Goal: Task Accomplishment & Management: Complete application form

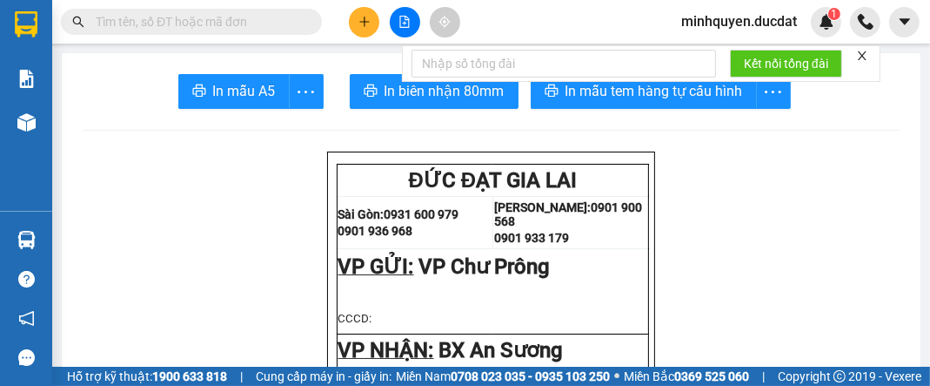
click at [366, 29] on button at bounding box center [364, 22] width 30 height 30
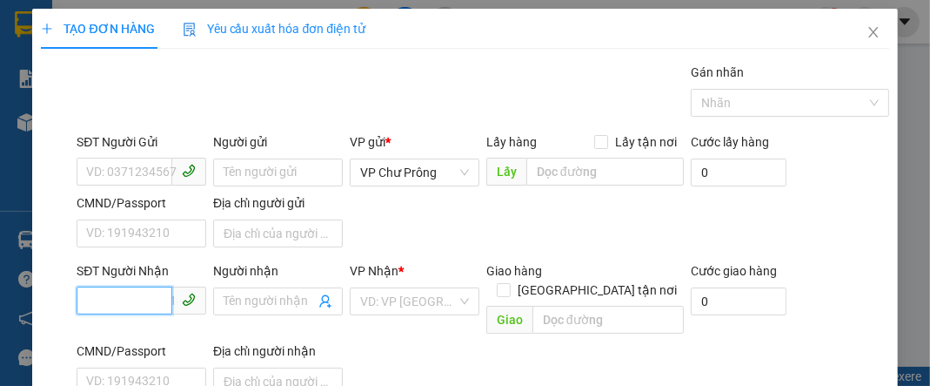
click at [107, 299] on input "SĐT Người Nhận" at bounding box center [125, 300] width 96 height 28
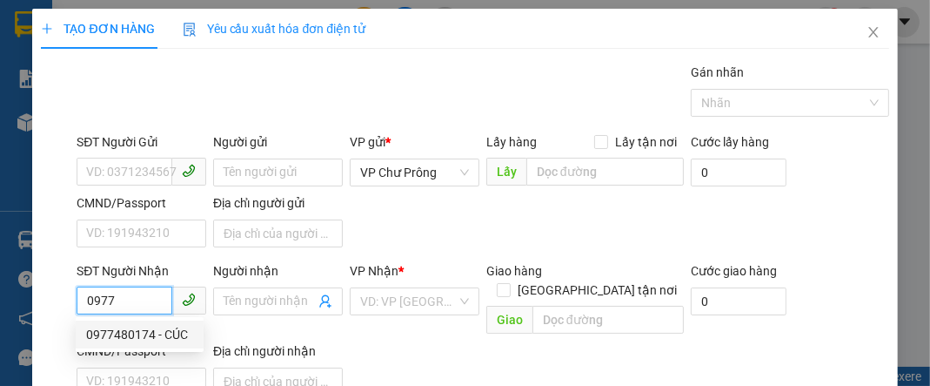
click at [139, 341] on div "0977480174 - CÚC" at bounding box center [139, 334] width 107 height 19
type input "0977480174"
type input "CÚC"
type input "SÔNG VỆ"
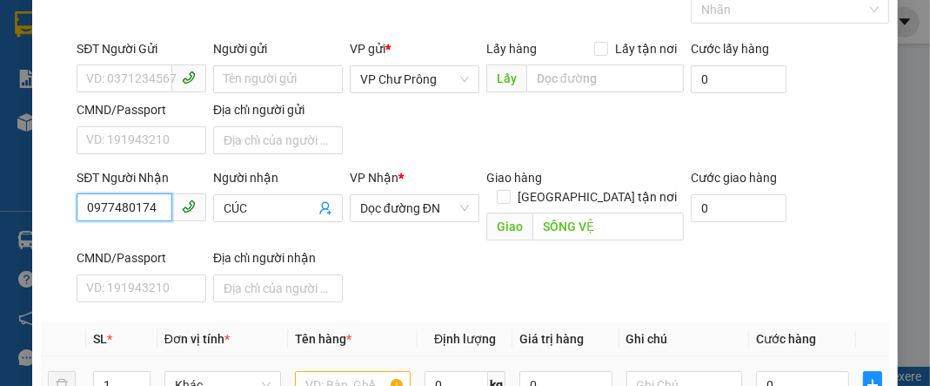
scroll to position [208, 0]
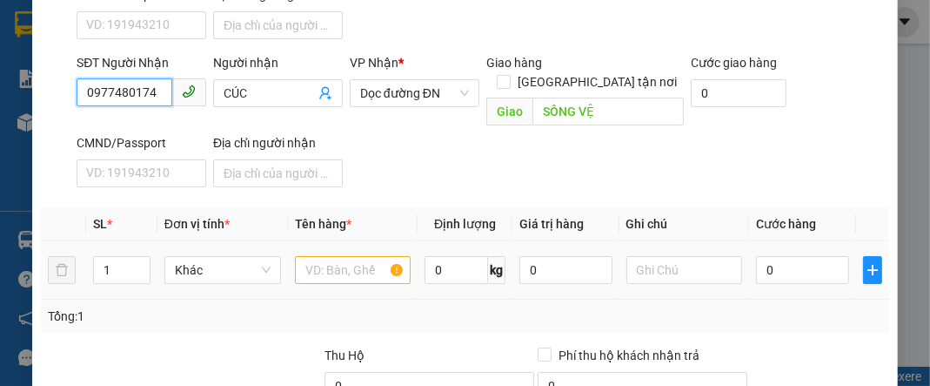
type input "0977480174"
click at [328, 256] on input "text" at bounding box center [353, 270] width 117 height 28
type input "1"
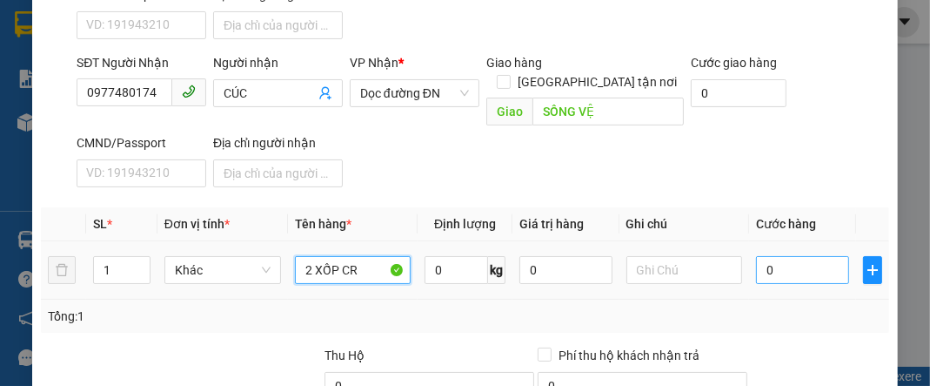
type input "2 XỐP CR"
click at [758, 256] on input "0" at bounding box center [802, 270] width 92 height 28
type input "2"
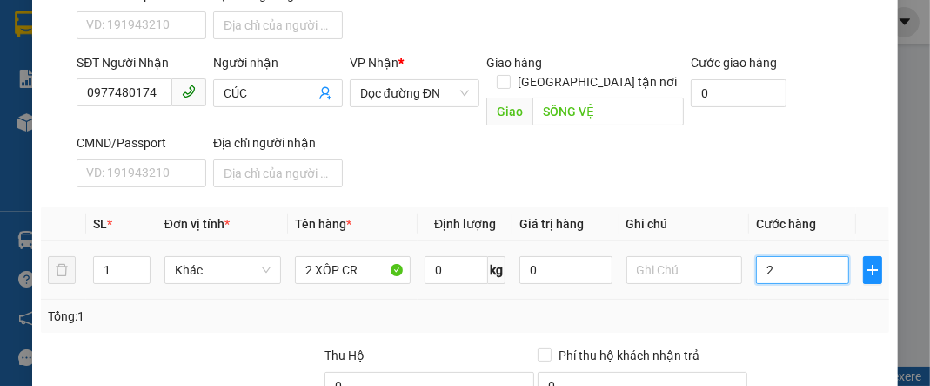
type input "20"
type input "200"
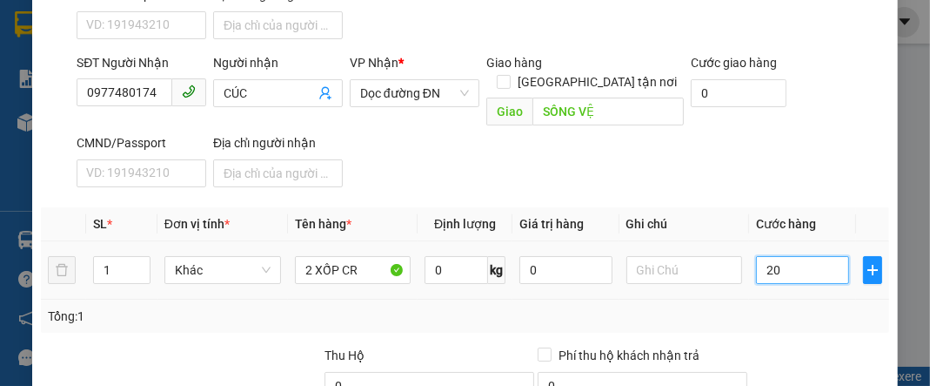
type input "200"
type input "2.000"
type input "20.000"
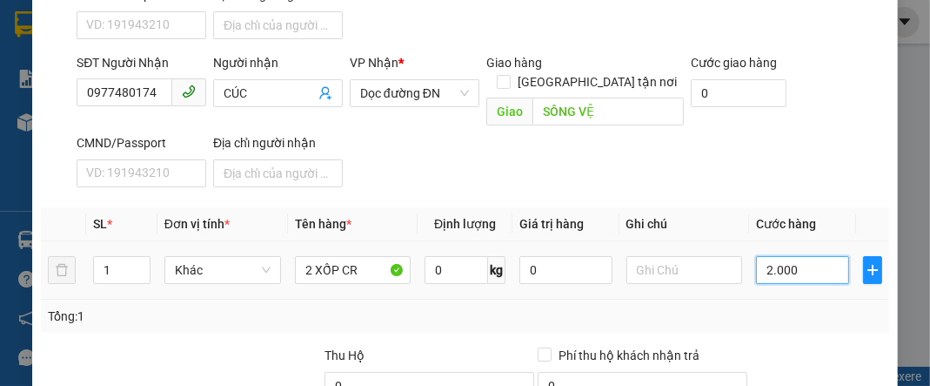
type input "20.000"
type input "200.000"
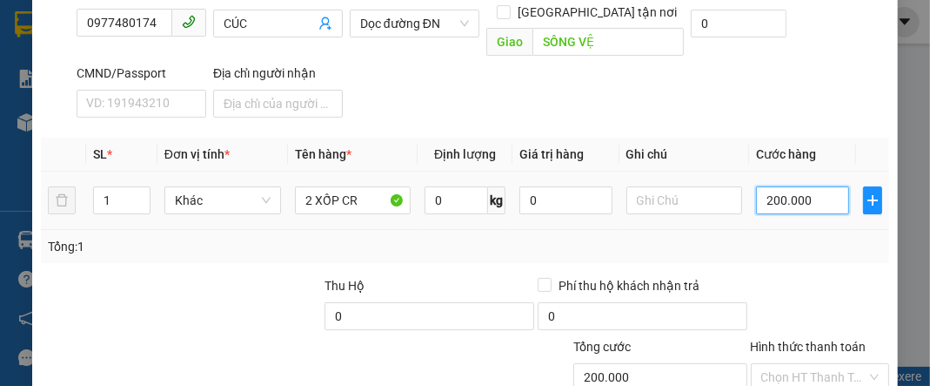
scroll to position [376, 0]
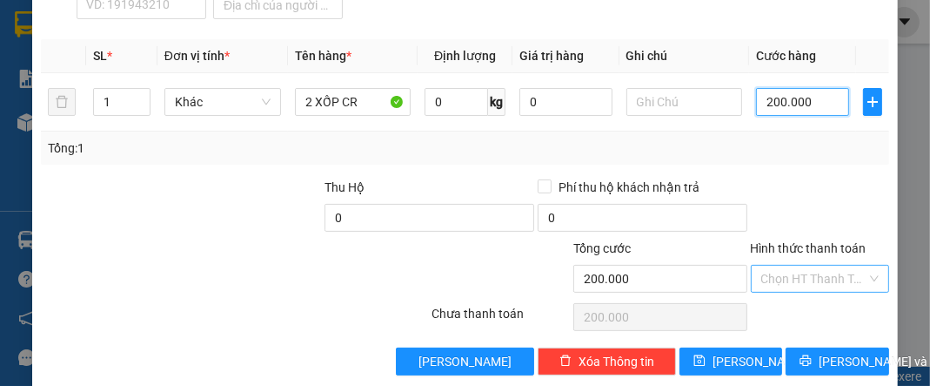
type input "200.000"
click at [767, 265] on input "Hình thức thanh toán" at bounding box center [814, 278] width 105 height 26
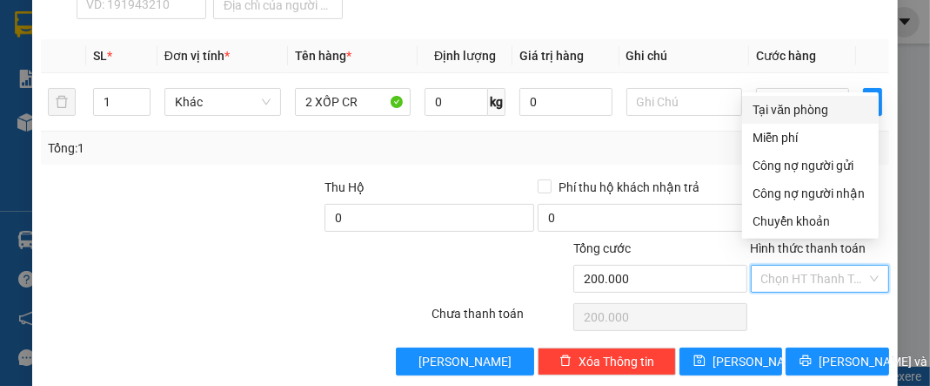
click at [794, 113] on div "Tại văn phòng" at bounding box center [811, 109] width 116 height 19
type input "0"
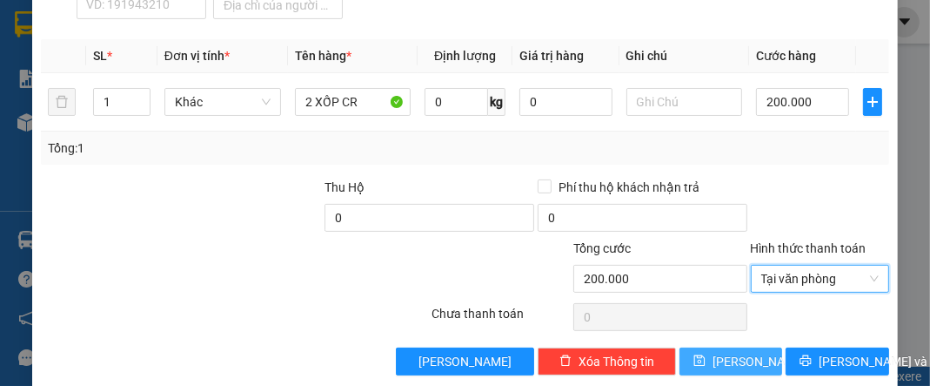
click at [728, 352] on span "[PERSON_NAME]" at bounding box center [759, 361] width 93 height 19
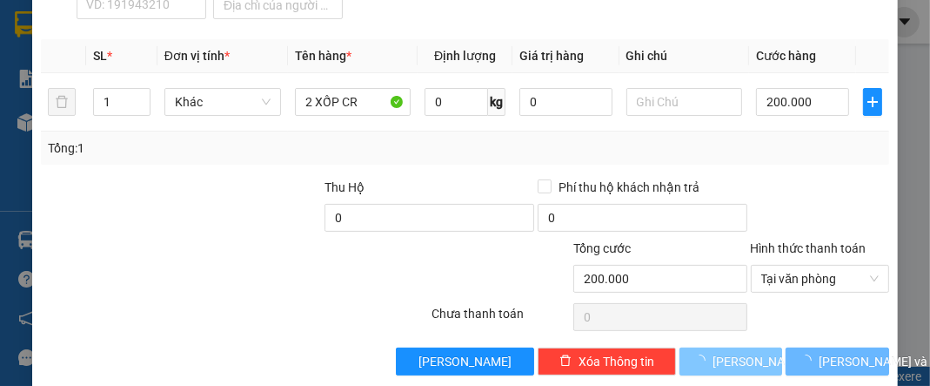
type input "0"
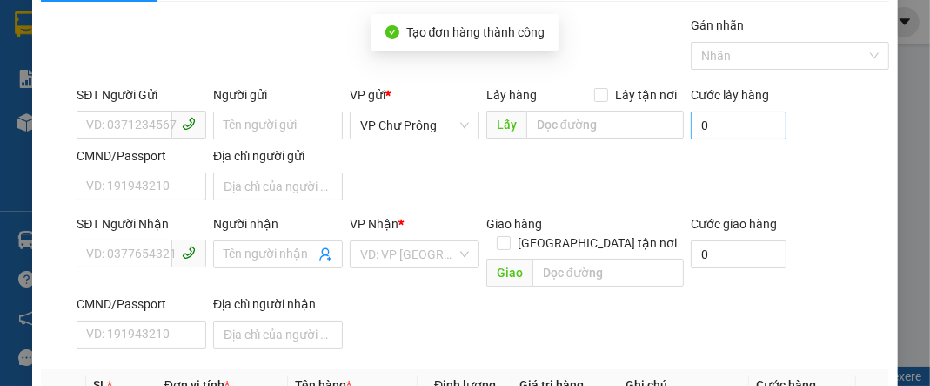
scroll to position [0, 0]
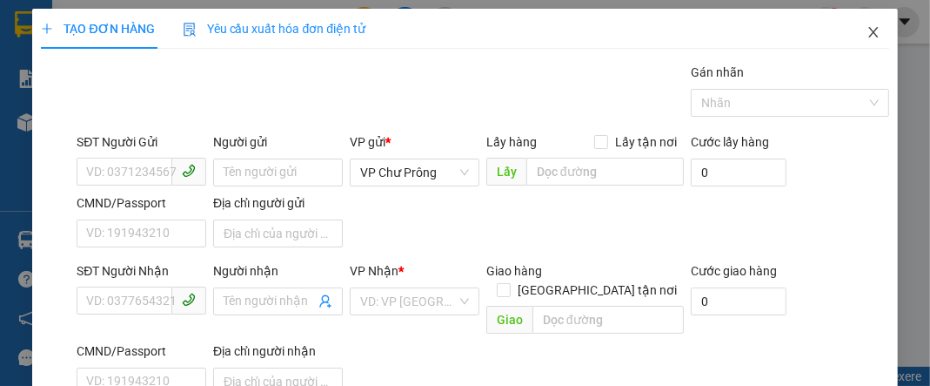
click at [867, 35] on icon "close" at bounding box center [874, 32] width 14 height 14
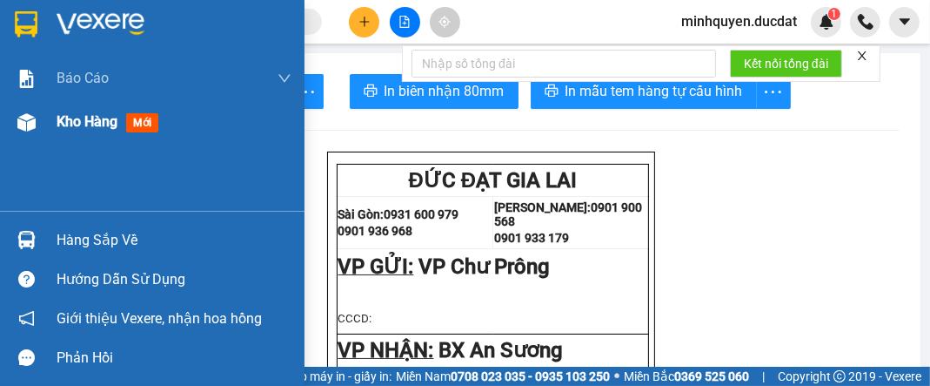
click at [88, 122] on span "Kho hàng" at bounding box center [87, 121] width 61 height 17
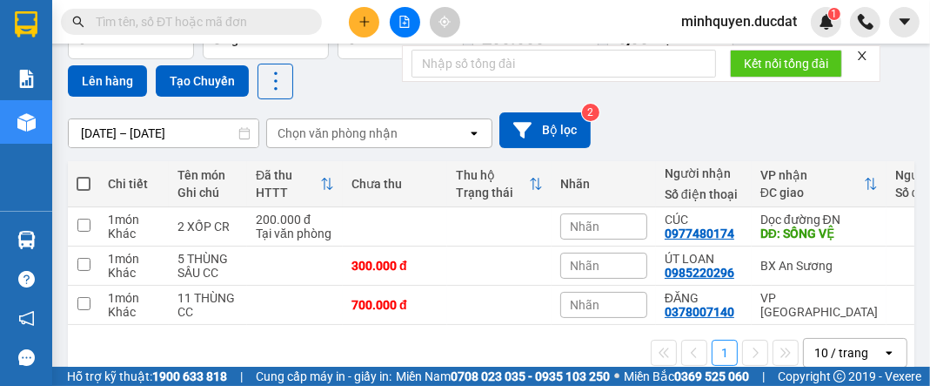
scroll to position [160, 0]
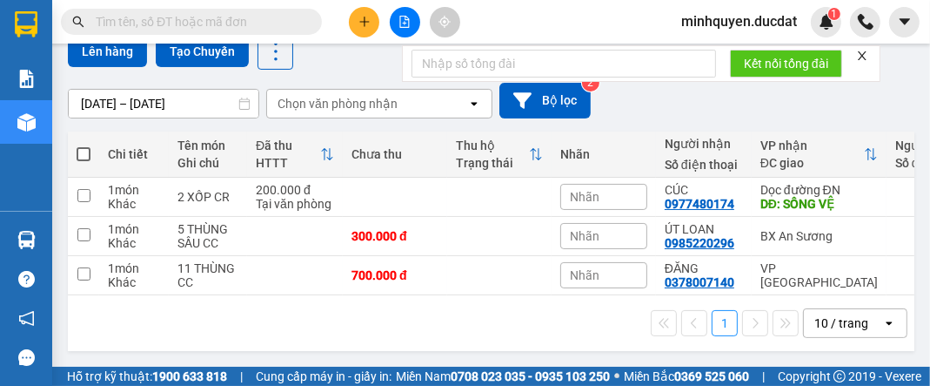
click at [364, 30] on button at bounding box center [364, 22] width 30 height 30
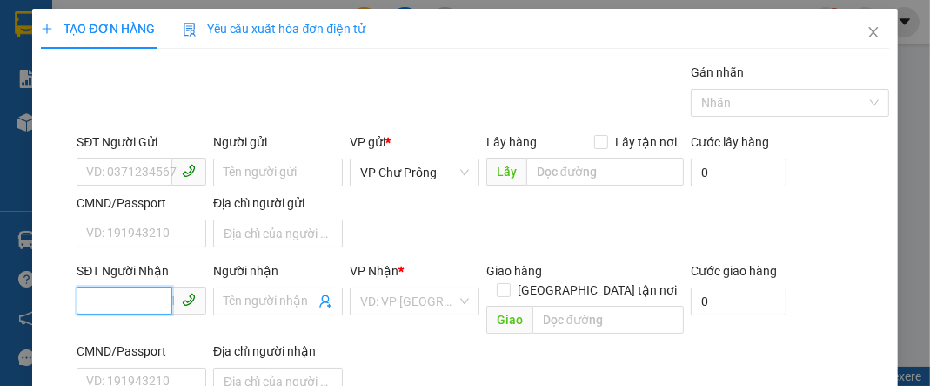
drag, startPoint x: 148, startPoint y: 298, endPoint x: 150, endPoint y: 286, distance: 11.4
click at [148, 299] on input "SĐT Người Nhận" at bounding box center [125, 300] width 96 height 28
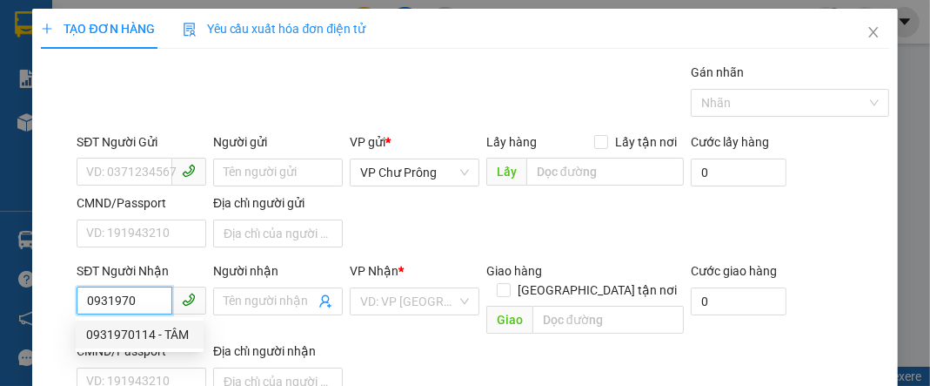
click at [159, 333] on div "0931970114 - TÂM" at bounding box center [139, 334] width 107 height 19
type input "0931970114"
type input "TÂM"
type input "CX [PERSON_NAME]"
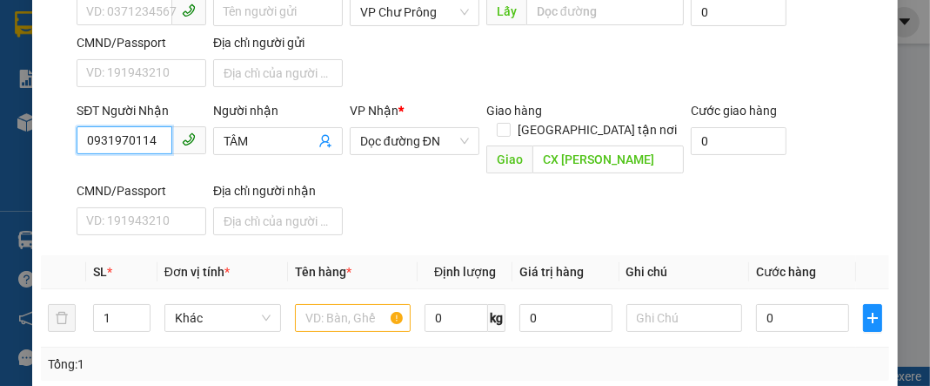
scroll to position [208, 0]
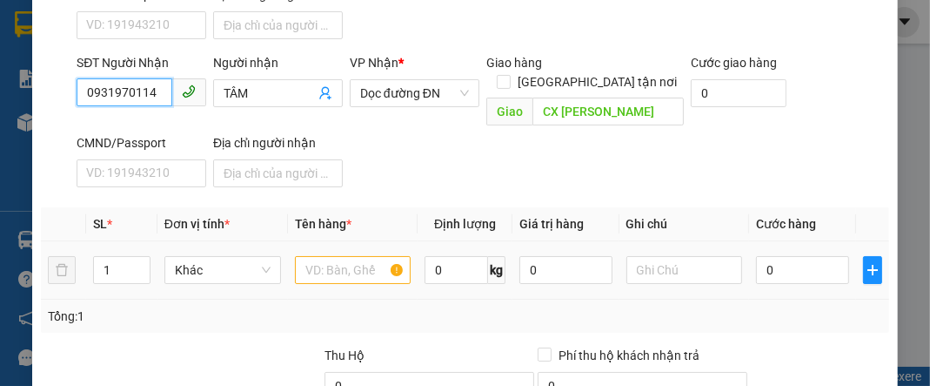
type input "0931970114"
click at [312, 256] on input "text" at bounding box center [353, 270] width 117 height 28
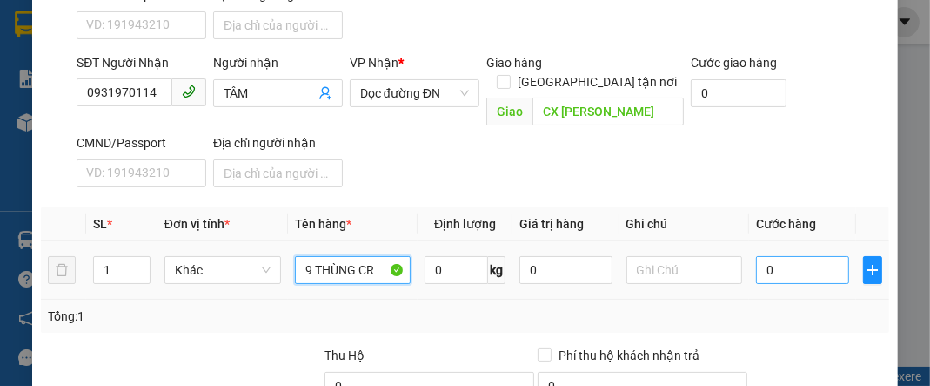
type input "9 THÙNG CR"
click at [820, 256] on input "0" at bounding box center [802, 270] width 92 height 28
type input "4"
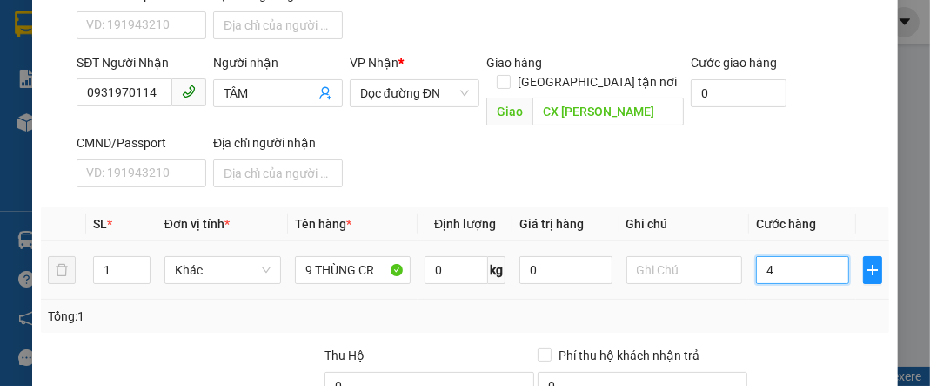
type input "45"
type input "450"
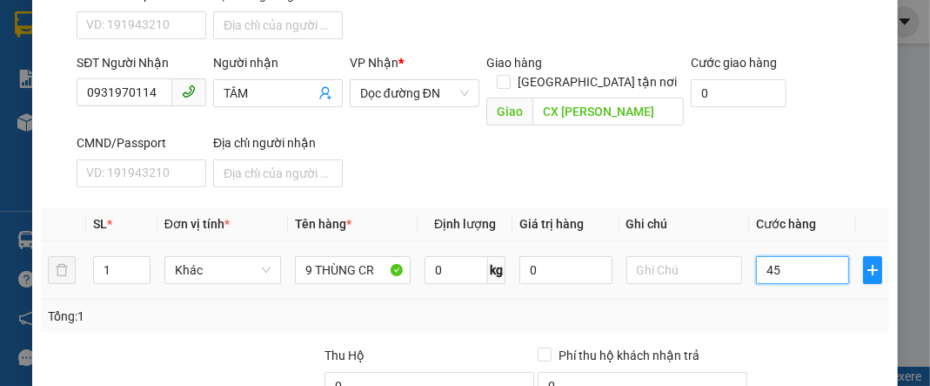
type input "450"
type input "4.500"
type input "45.000"
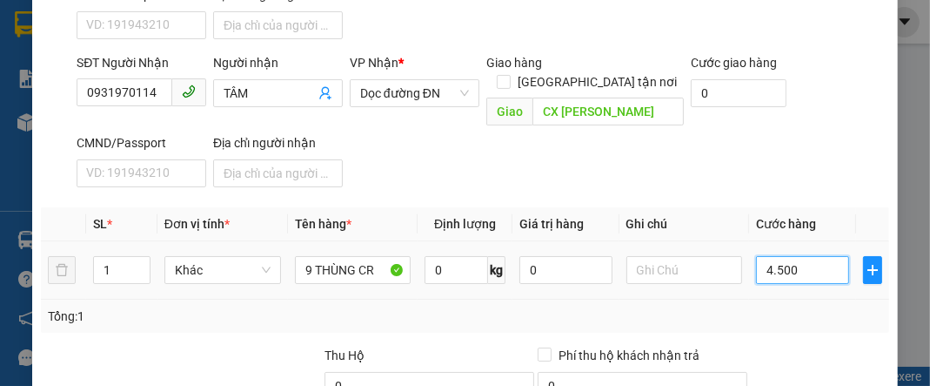
type input "45.000"
type input "450.000"
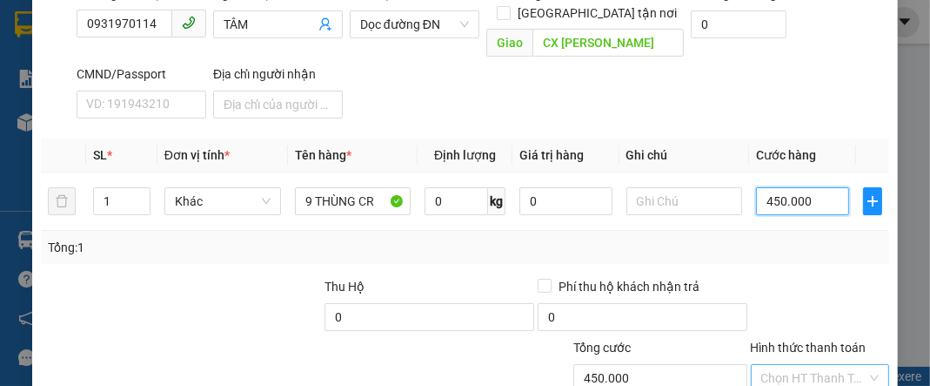
scroll to position [376, 0]
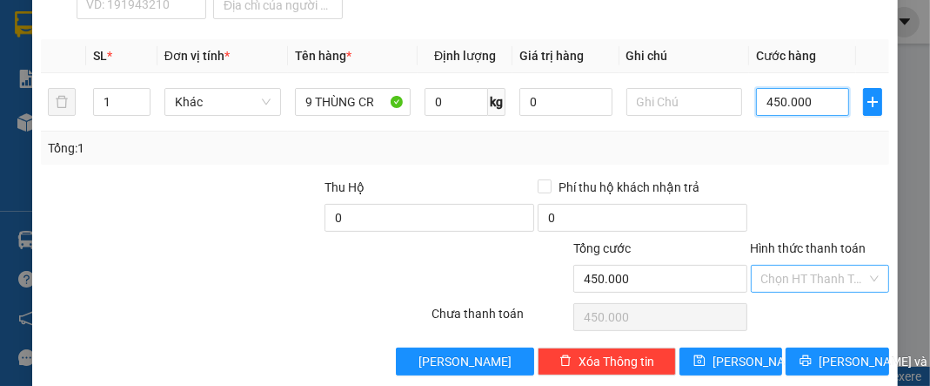
type input "450.000"
click at [821, 265] on input "Hình thức thanh toán" at bounding box center [814, 278] width 105 height 26
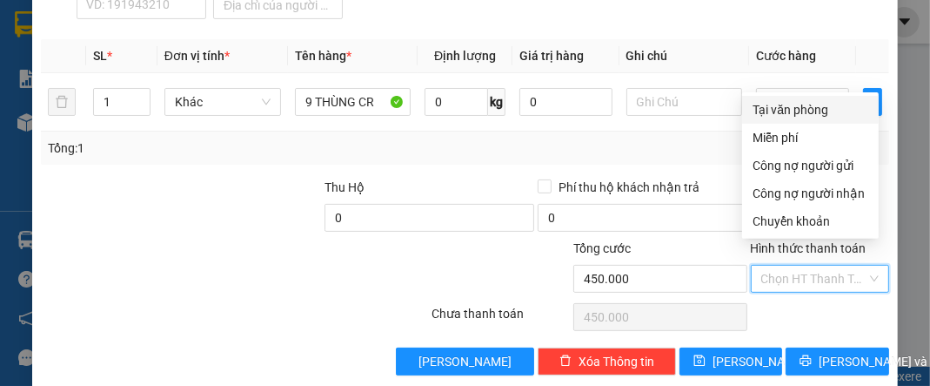
click at [796, 111] on div "Tại văn phòng" at bounding box center [811, 109] width 116 height 19
type input "0"
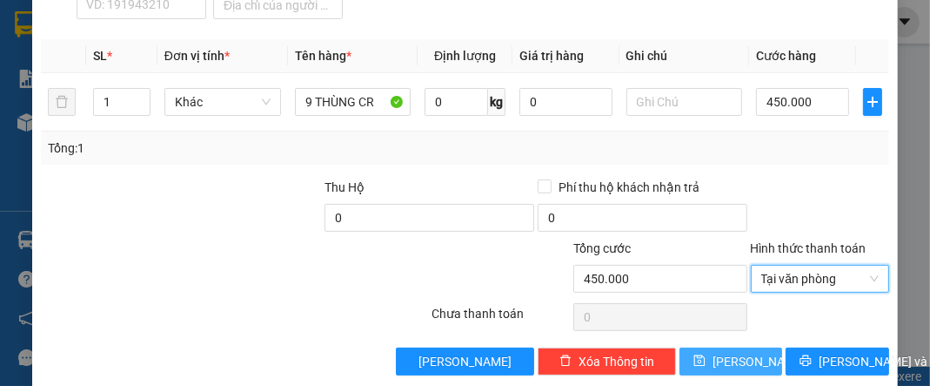
click at [729, 352] on span "[PERSON_NAME]" at bounding box center [759, 361] width 93 height 19
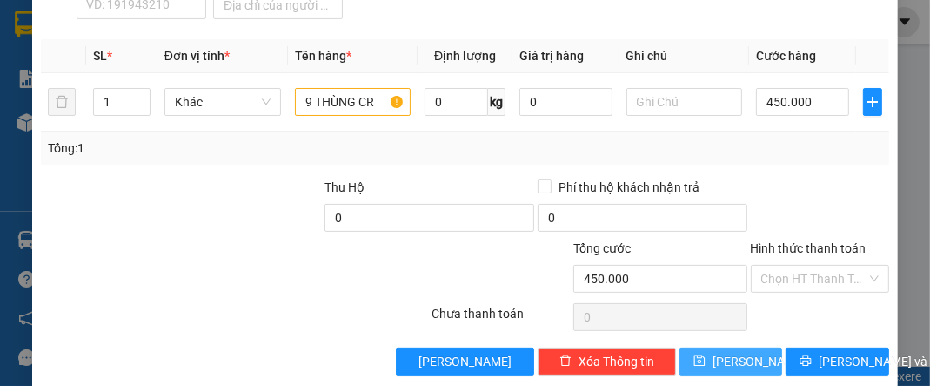
type input "0"
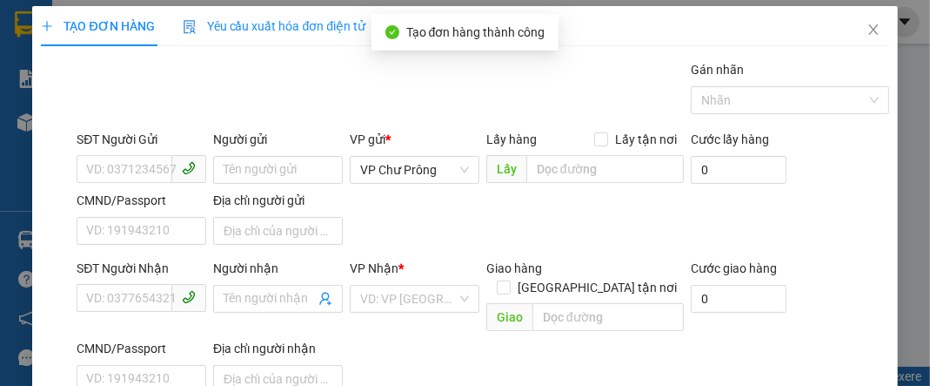
scroll to position [0, 0]
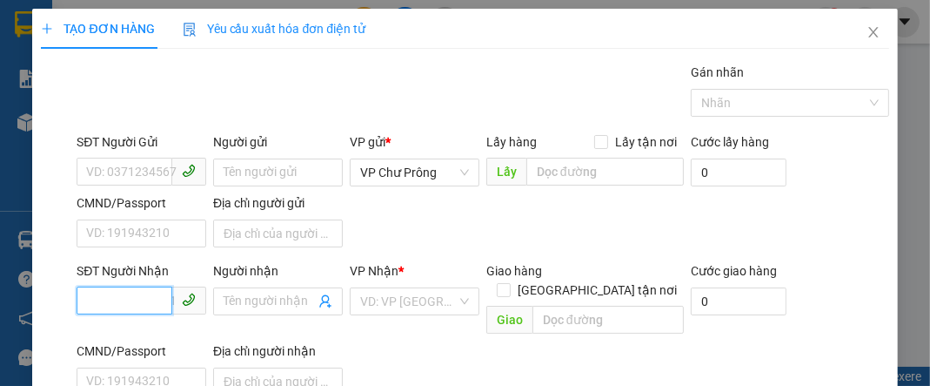
click at [114, 291] on input "SĐT Người Nhận" at bounding box center [125, 300] width 96 height 28
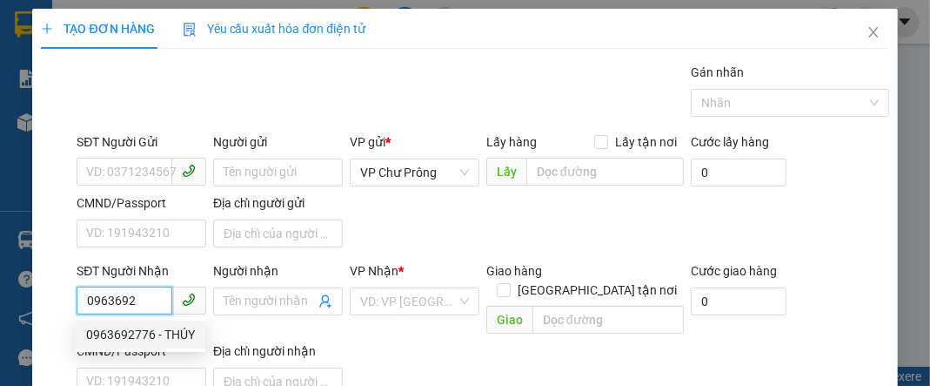
click at [158, 326] on div "0963692776 - THÚY" at bounding box center [140, 334] width 109 height 19
type input "0963692776"
type input "THÚY"
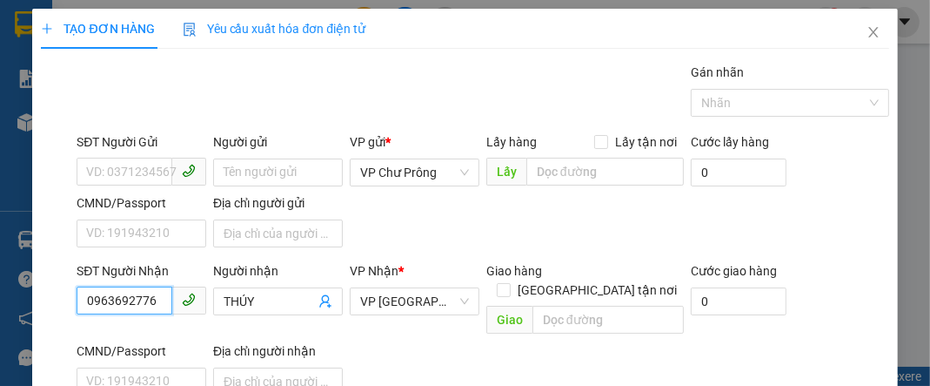
scroll to position [208, 0]
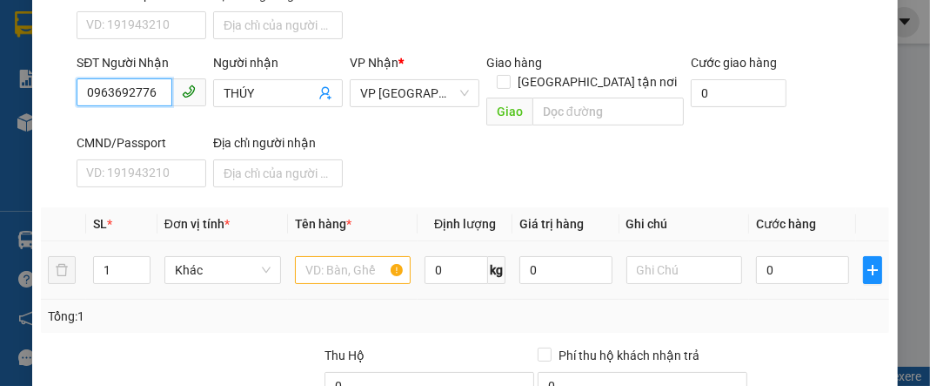
type input "0963692776"
click at [327, 256] on input "text" at bounding box center [353, 270] width 117 height 28
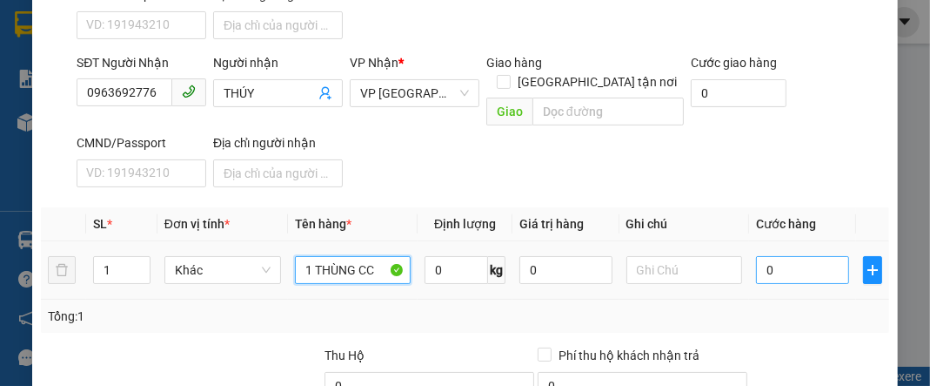
type input "1 THÙNG CC"
click at [810, 256] on input "0" at bounding box center [802, 270] width 92 height 28
type input "8"
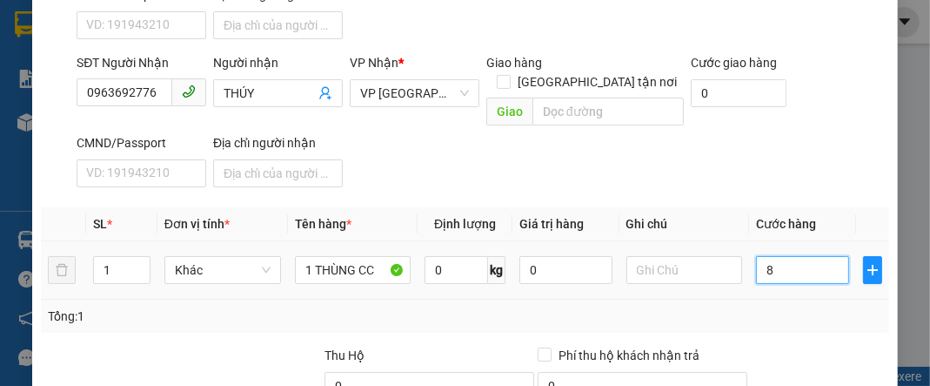
type input "80"
type input "800"
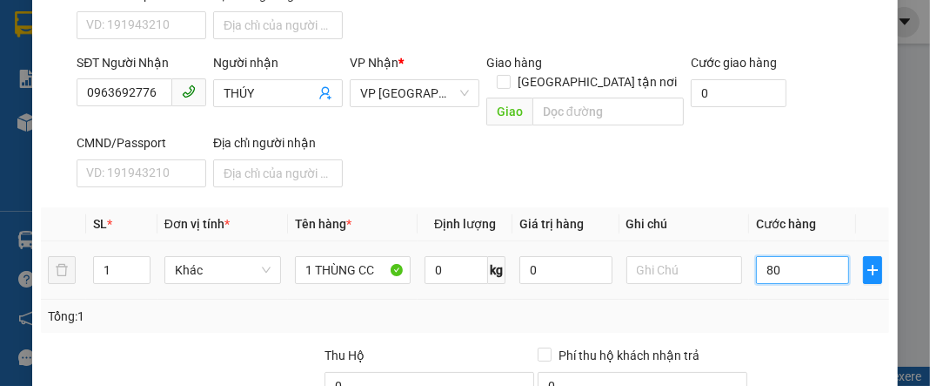
type input "800"
type input "8.000"
type input "80.000"
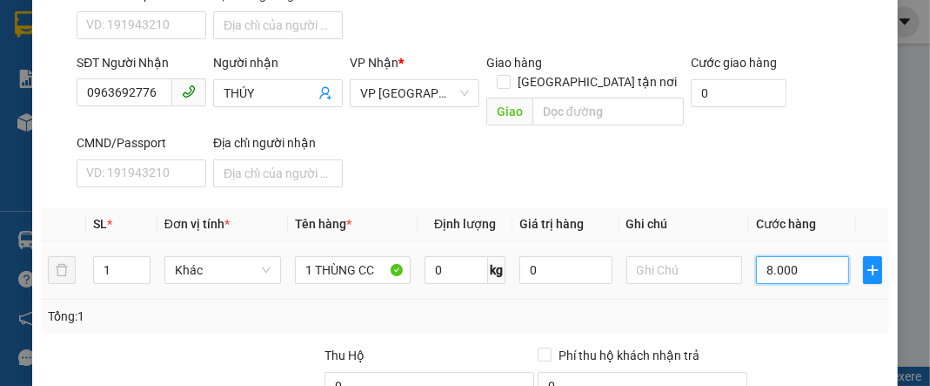
type input "80.000"
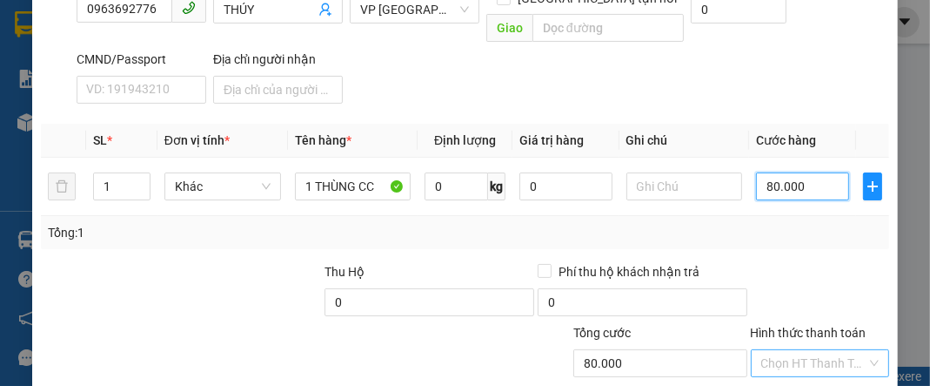
scroll to position [376, 0]
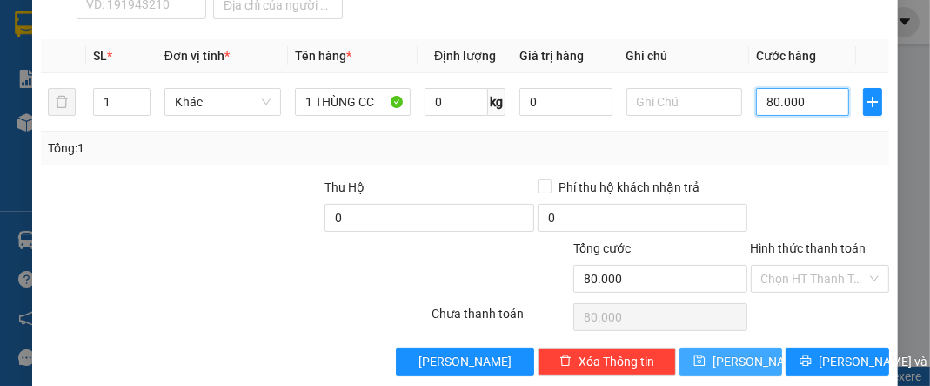
type input "80.000"
click at [729, 352] on span "[PERSON_NAME]" at bounding box center [759, 361] width 93 height 19
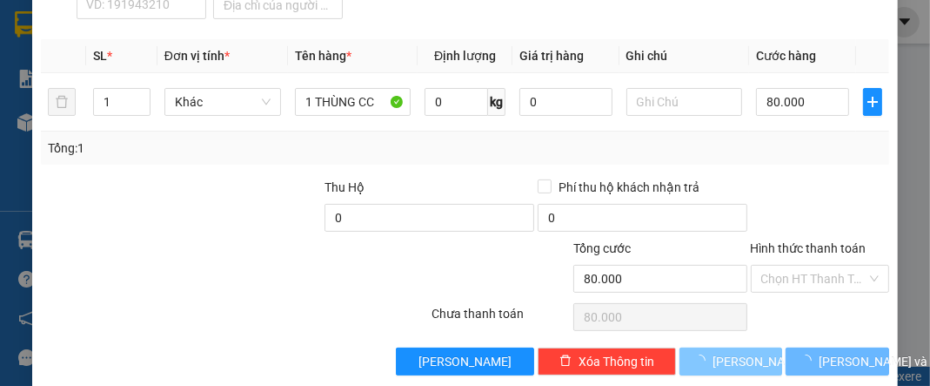
type input "0"
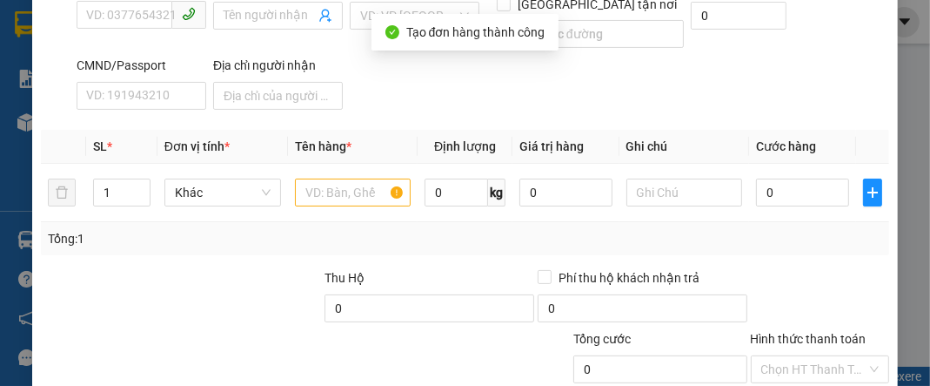
scroll to position [97, 0]
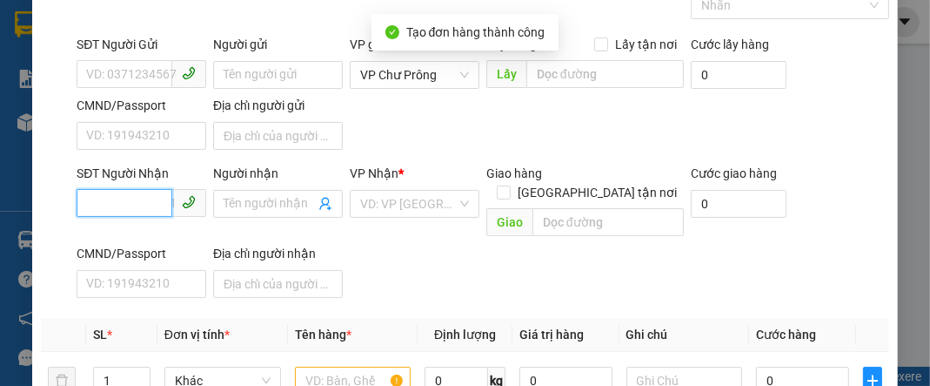
click at [138, 198] on input "SĐT Người Nhận" at bounding box center [125, 203] width 96 height 28
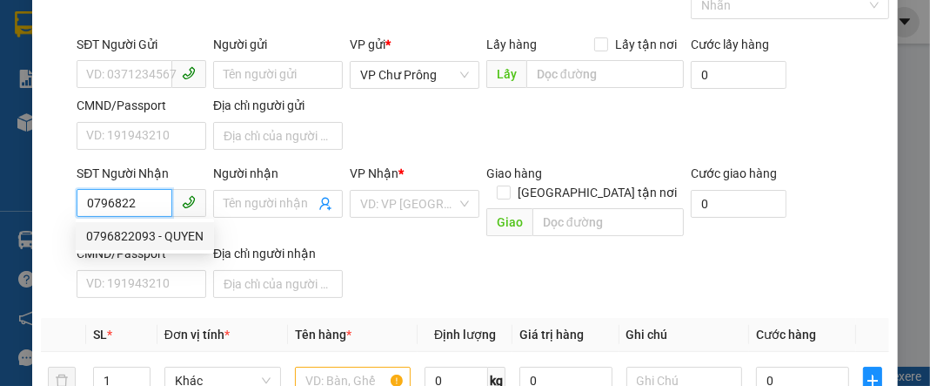
click at [174, 240] on div "0796822093 - QUYEN" at bounding box center [145, 235] width 118 height 19
type input "0796822093"
type input "QUYEN"
type input "CX HOAN MY"
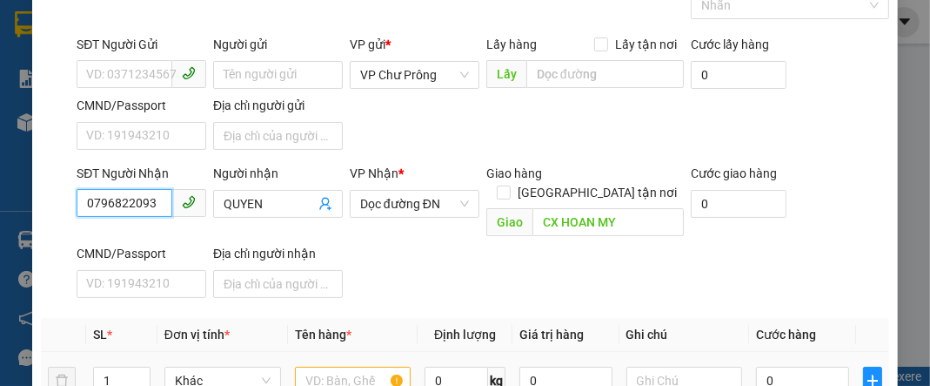
type input "0796822093"
click at [319, 366] on input "text" at bounding box center [353, 380] width 117 height 28
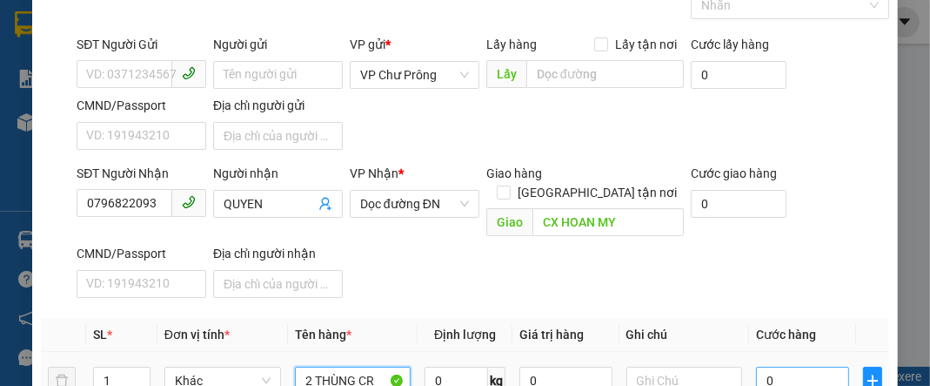
type input "2 THÙNG CR"
click at [793, 366] on input "0" at bounding box center [802, 380] width 92 height 28
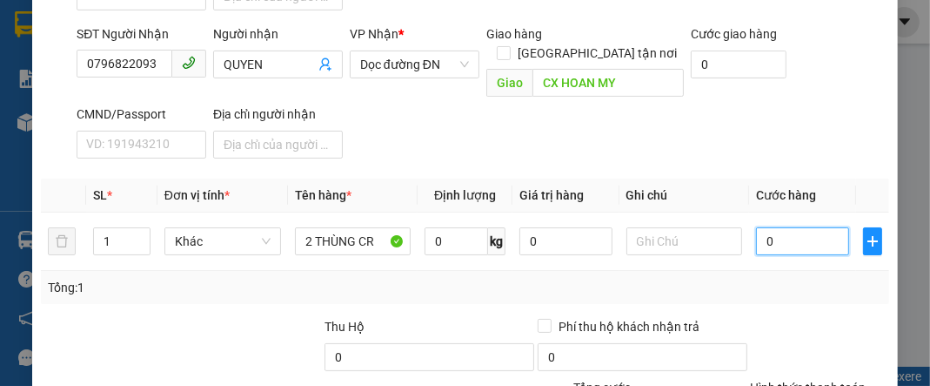
type input "1"
type input "11"
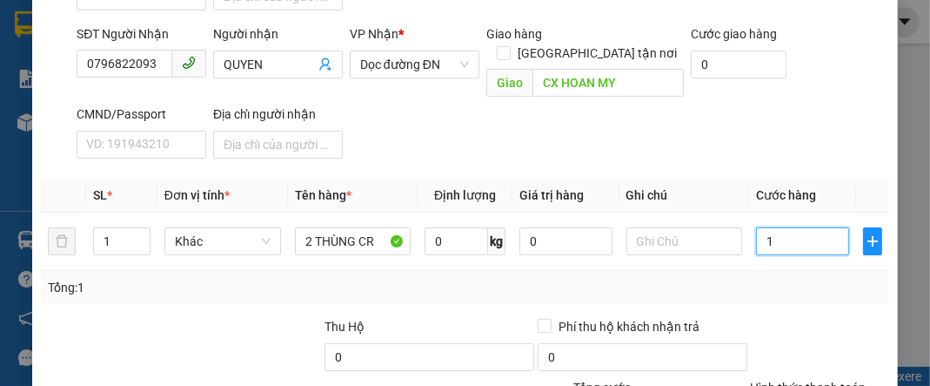
type input "11"
type input "110"
type input "1.100"
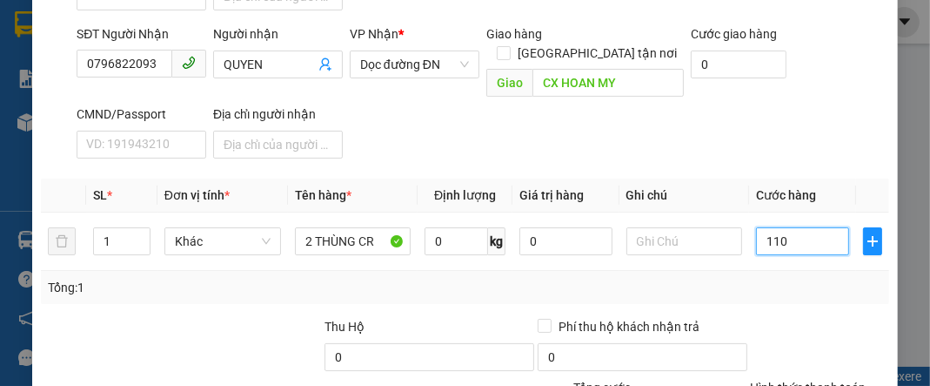
type input "1.100"
type input "11.000"
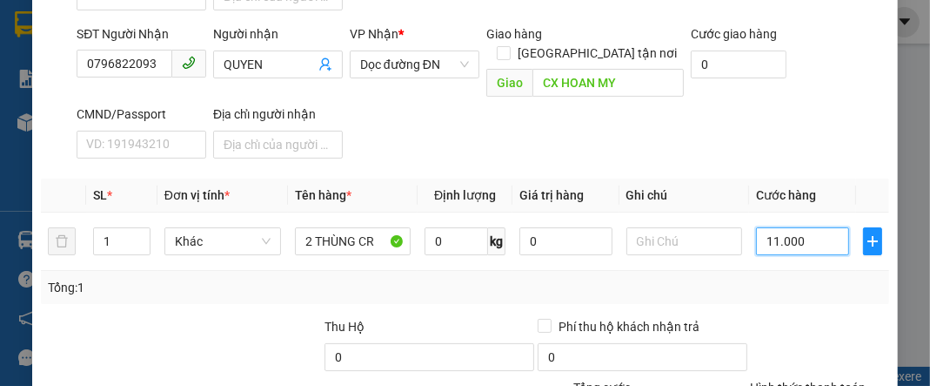
type input "110.000"
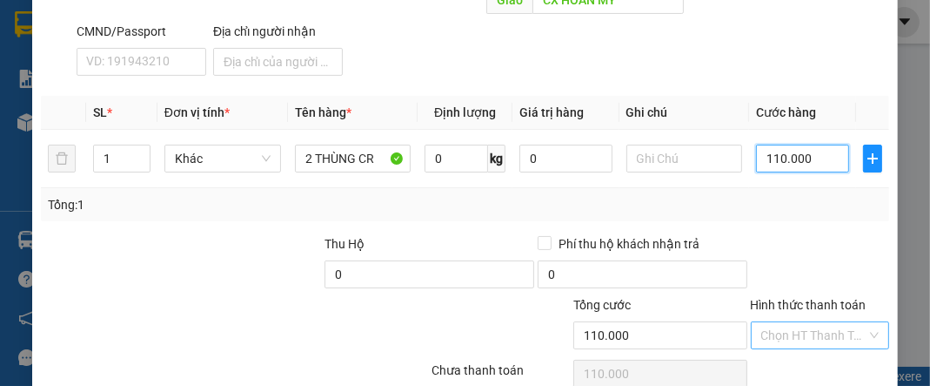
scroll to position [376, 0]
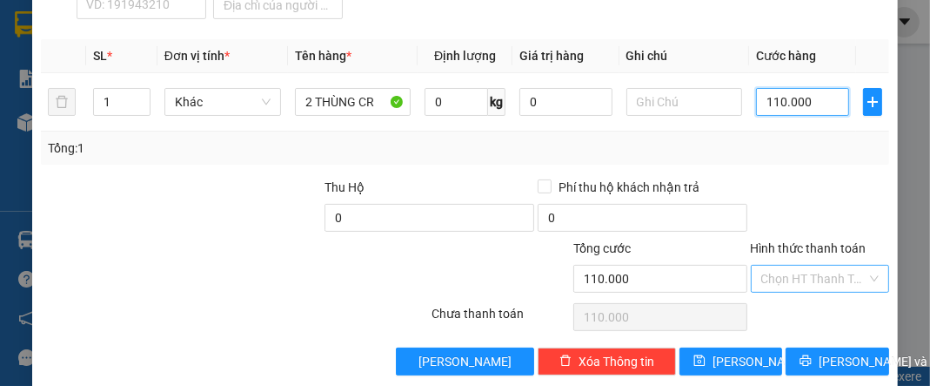
type input "110.000"
click at [810, 265] on input "Hình thức thanh toán" at bounding box center [814, 278] width 105 height 26
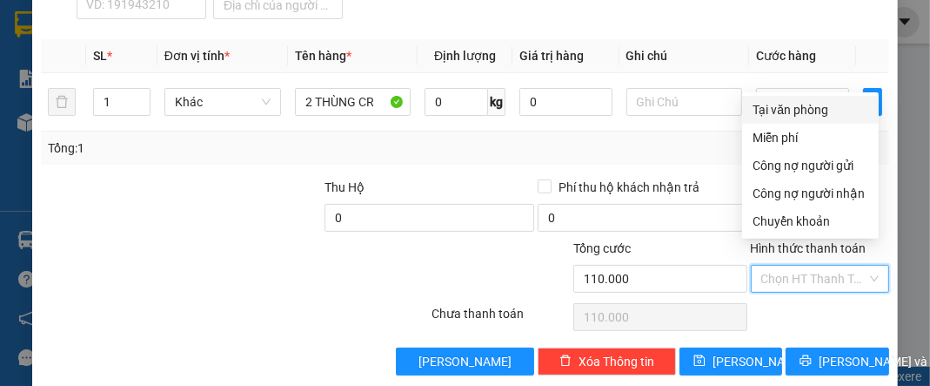
click at [808, 118] on div "Tại văn phòng" at bounding box center [810, 110] width 137 height 28
type input "0"
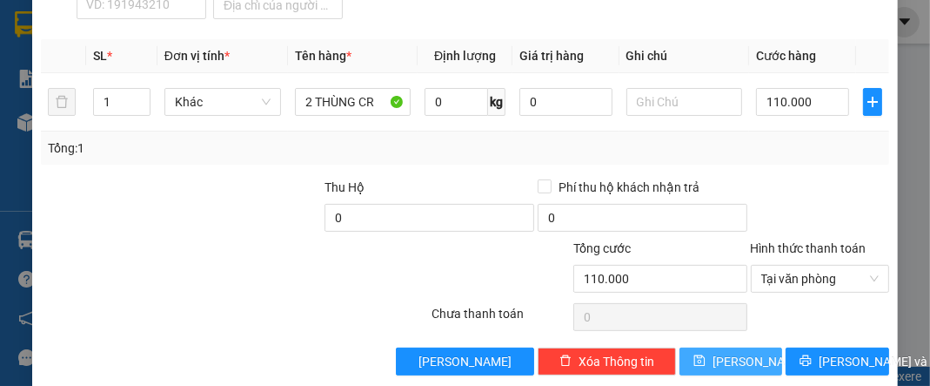
click at [722, 352] on span "[PERSON_NAME]" at bounding box center [759, 361] width 93 height 19
type input "0"
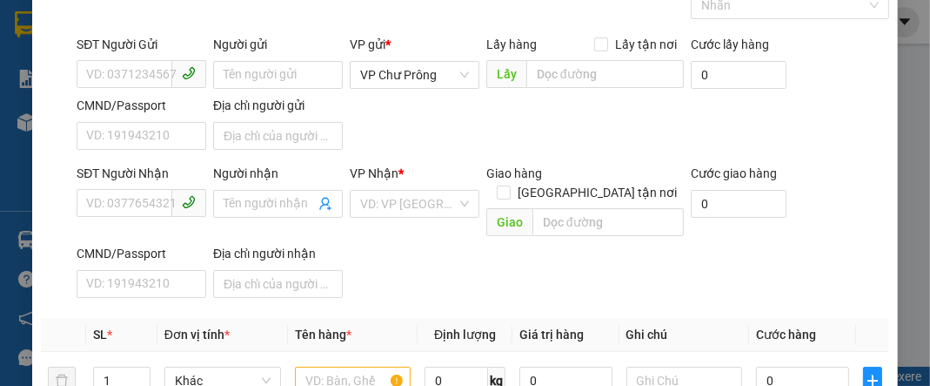
scroll to position [0, 0]
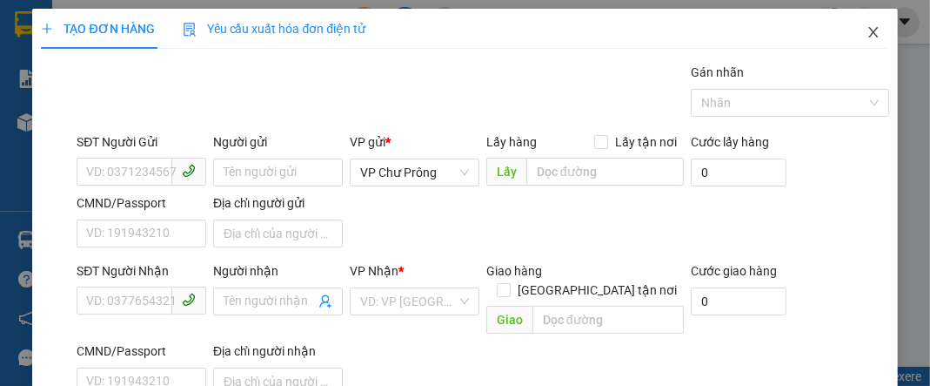
click at [867, 25] on icon "close" at bounding box center [874, 32] width 14 height 14
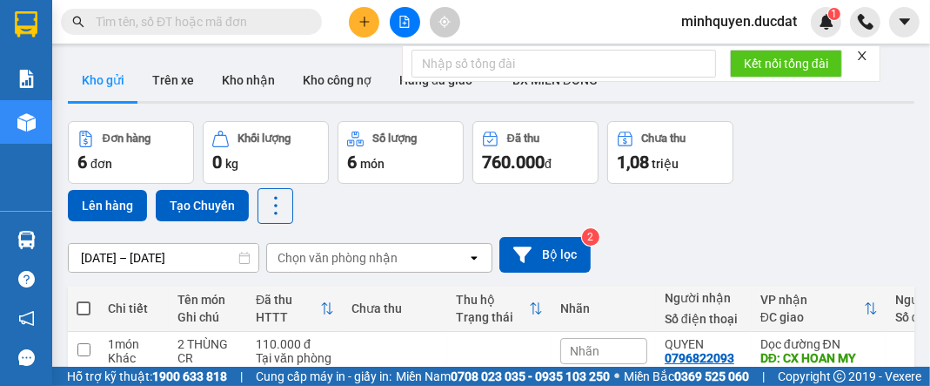
scroll to position [208, 0]
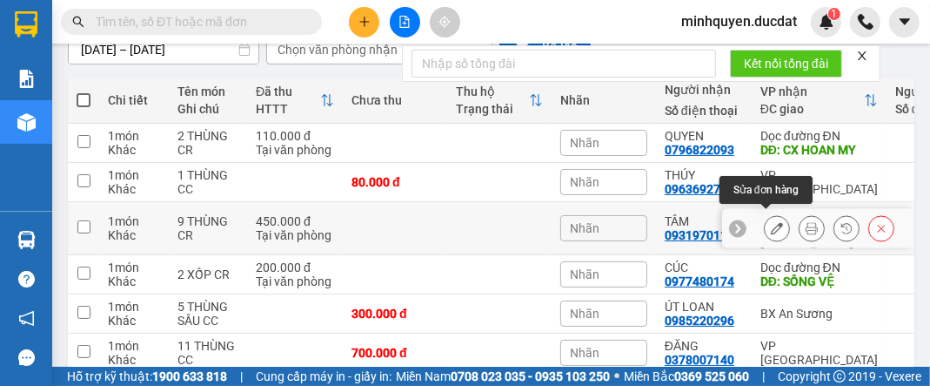
click at [771, 223] on icon at bounding box center [777, 228] width 12 height 12
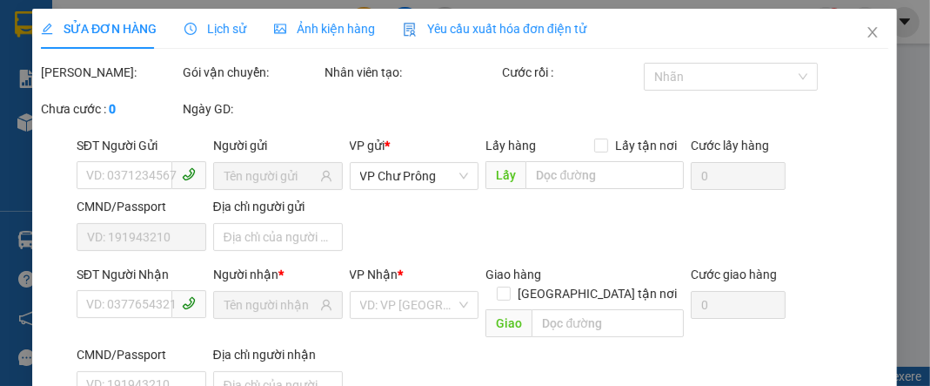
type input "0931970114"
type input "CX [PERSON_NAME]"
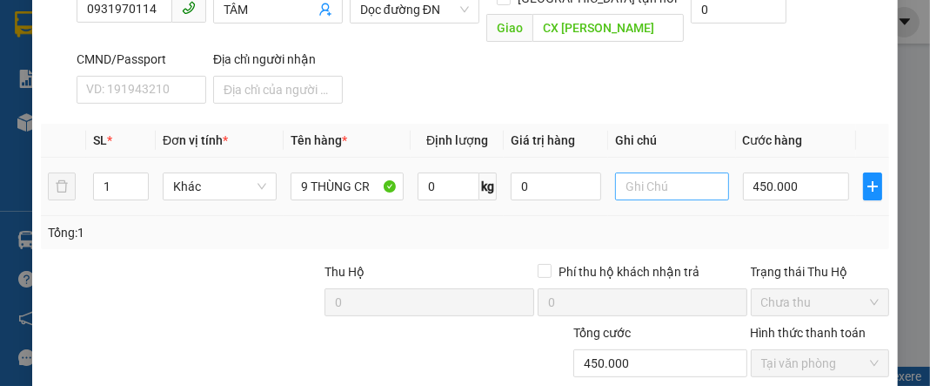
scroll to position [420, 0]
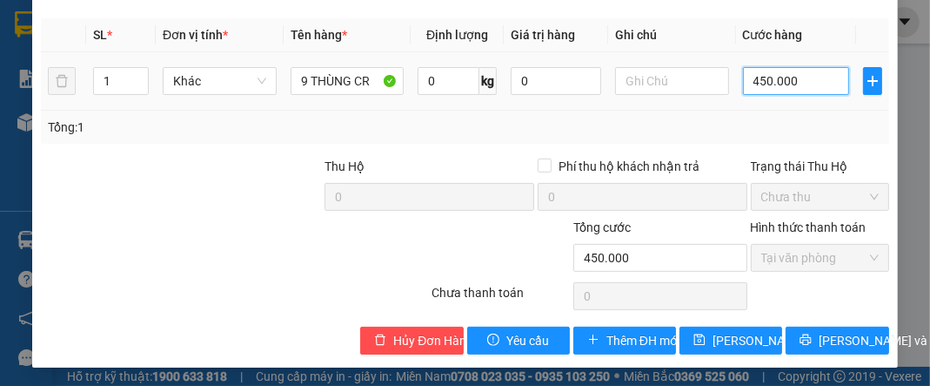
click at [757, 77] on input "450.000" at bounding box center [796, 81] width 106 height 28
type input "4"
type input "48"
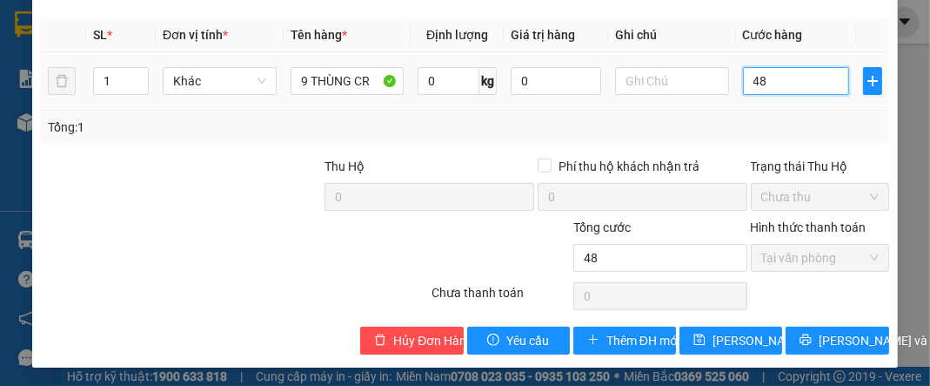
type input "480"
type input "4.800"
type input "48.000"
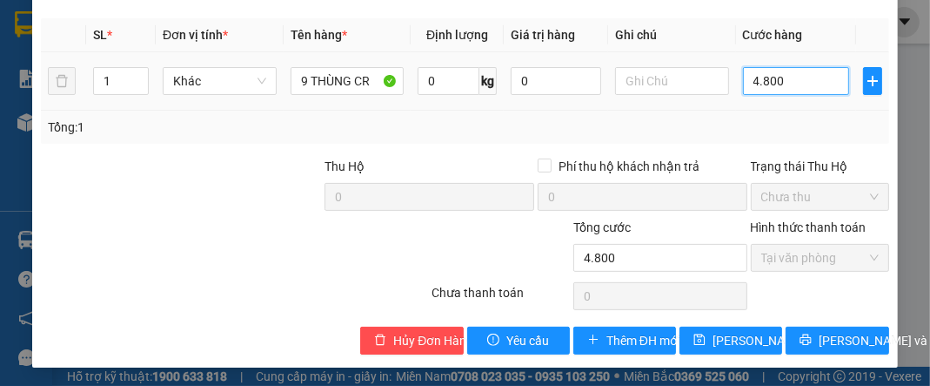
type input "48.000"
type input "480.000"
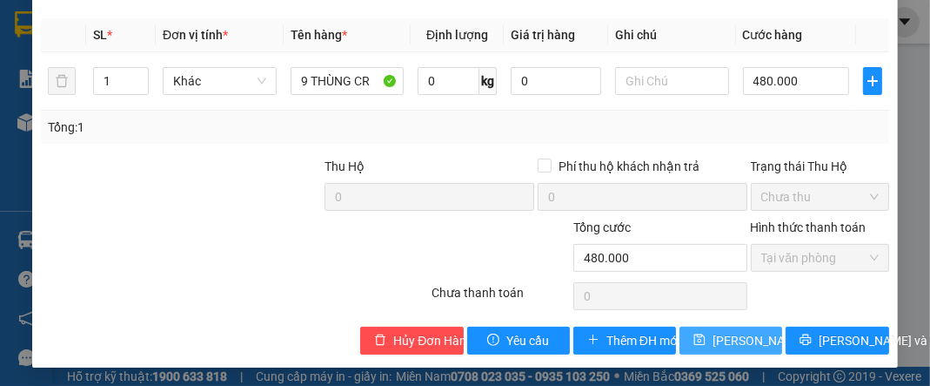
click at [731, 340] on span "[PERSON_NAME] thay đổi" at bounding box center [782, 340] width 139 height 19
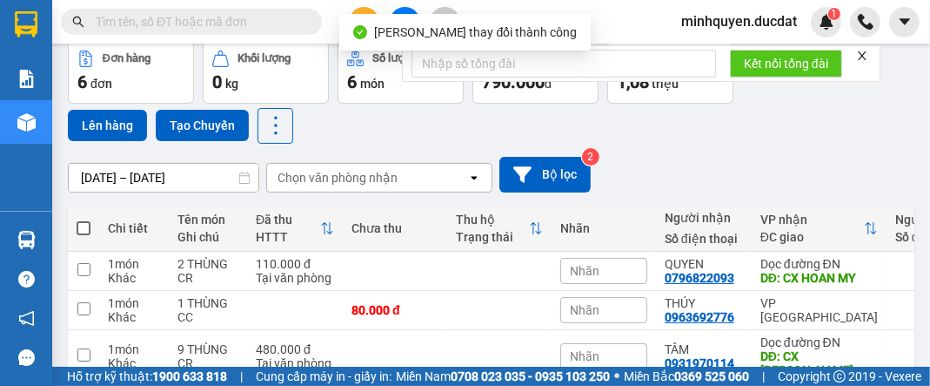
scroll to position [208, 0]
